Goal: Navigation & Orientation: Go to known website

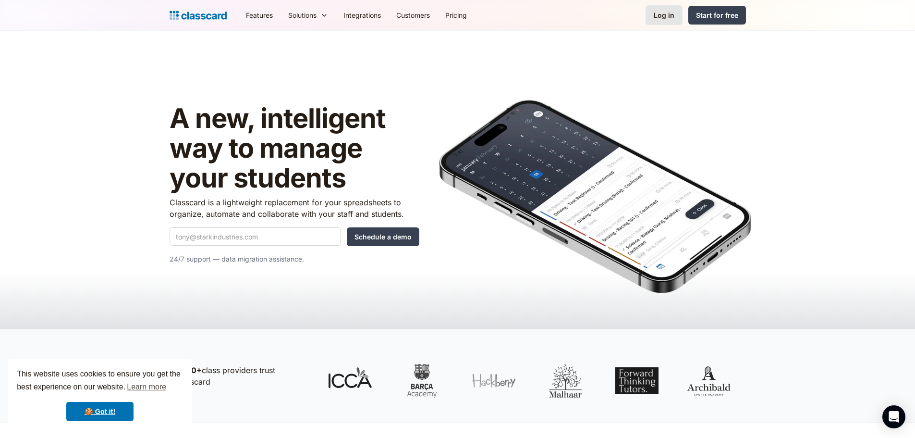
click at [652, 14] on link "Log in" at bounding box center [664, 15] width 37 height 20
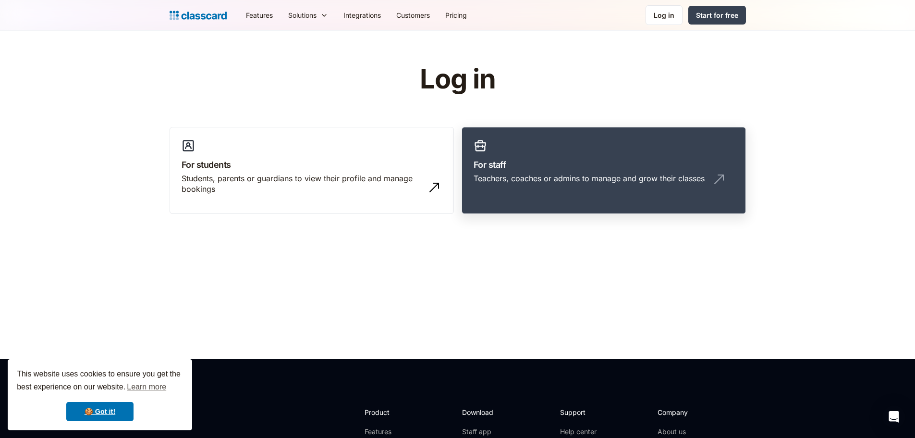
click at [526, 152] on link "For staff Teachers, coaches or admins to manage and grow their classes" at bounding box center [604, 170] width 284 height 87
